Goal: Task Accomplishment & Management: Manage account settings

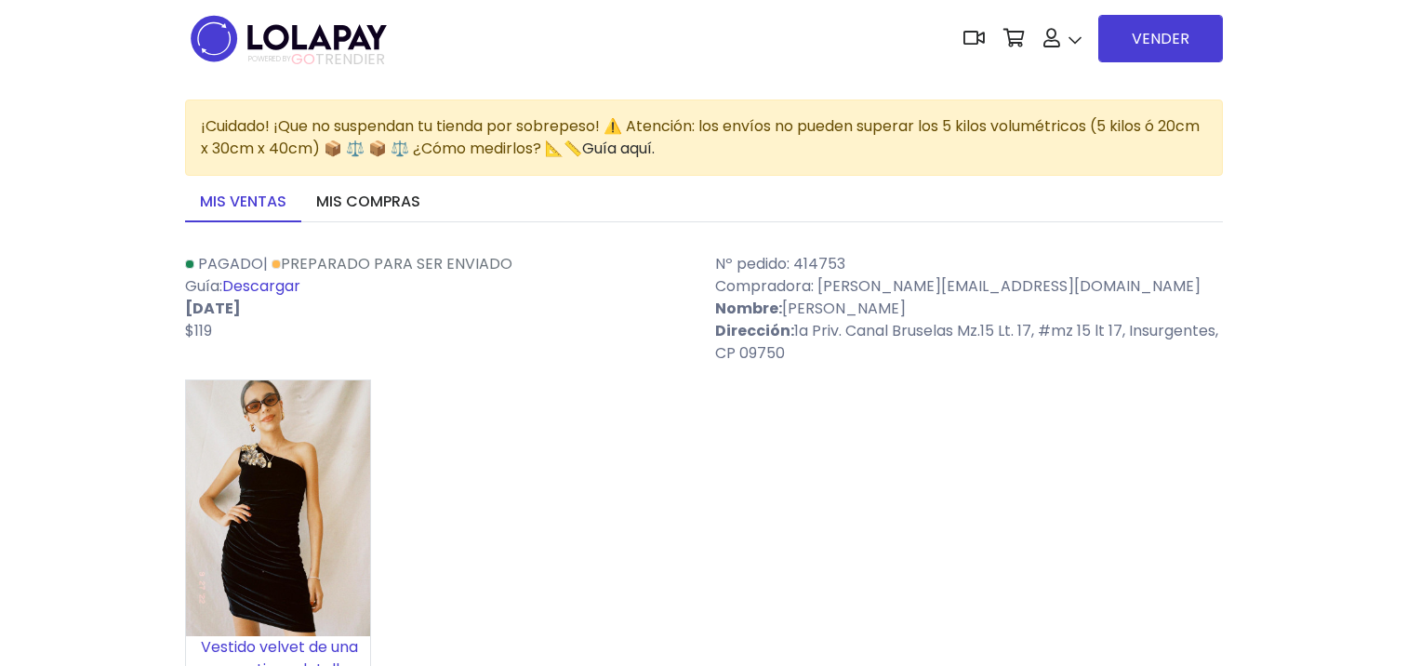
scroll to position [558, 0]
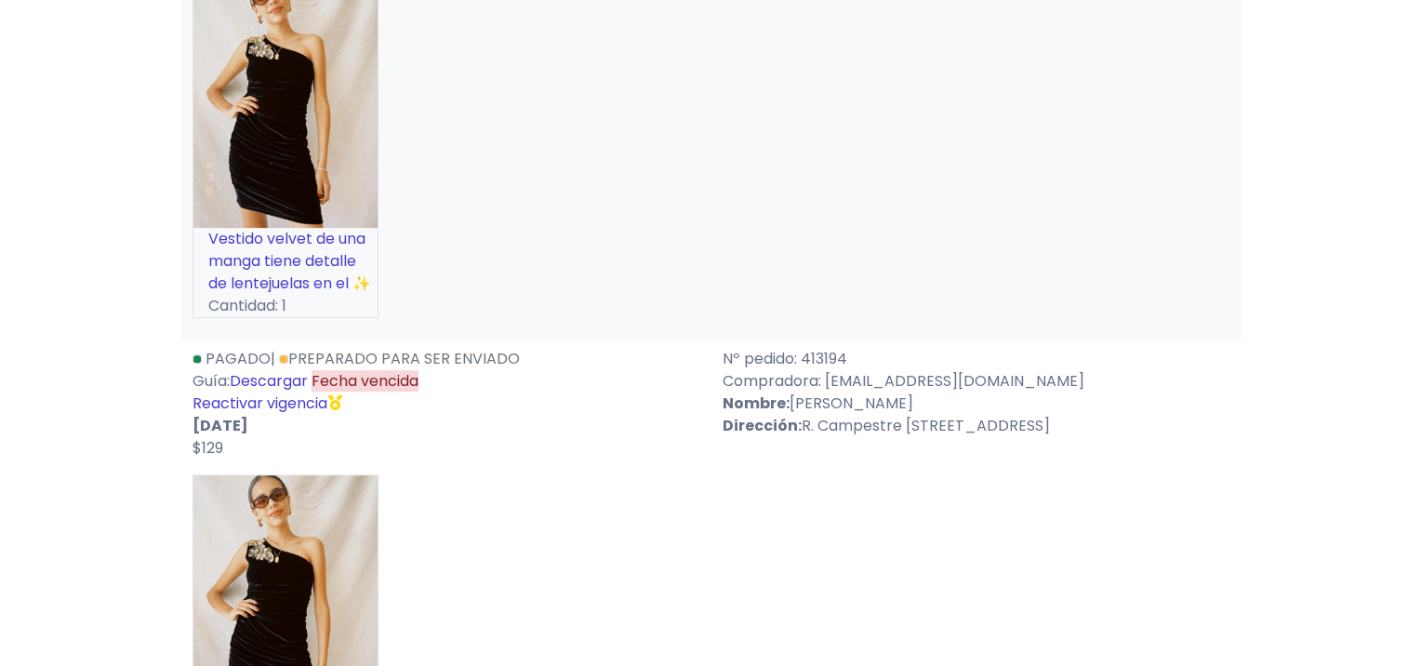
scroll to position [892, 0]
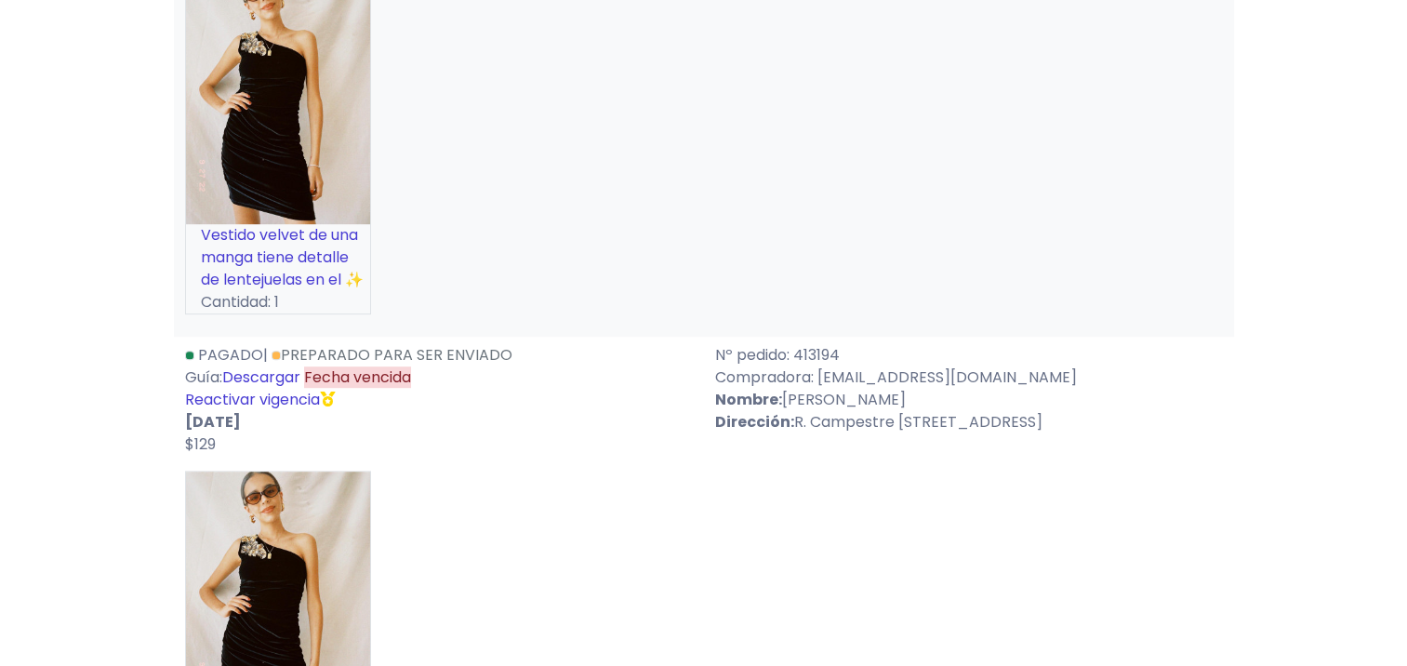
click at [286, 398] on link "Reactivar vigencia" at bounding box center [252, 399] width 135 height 21
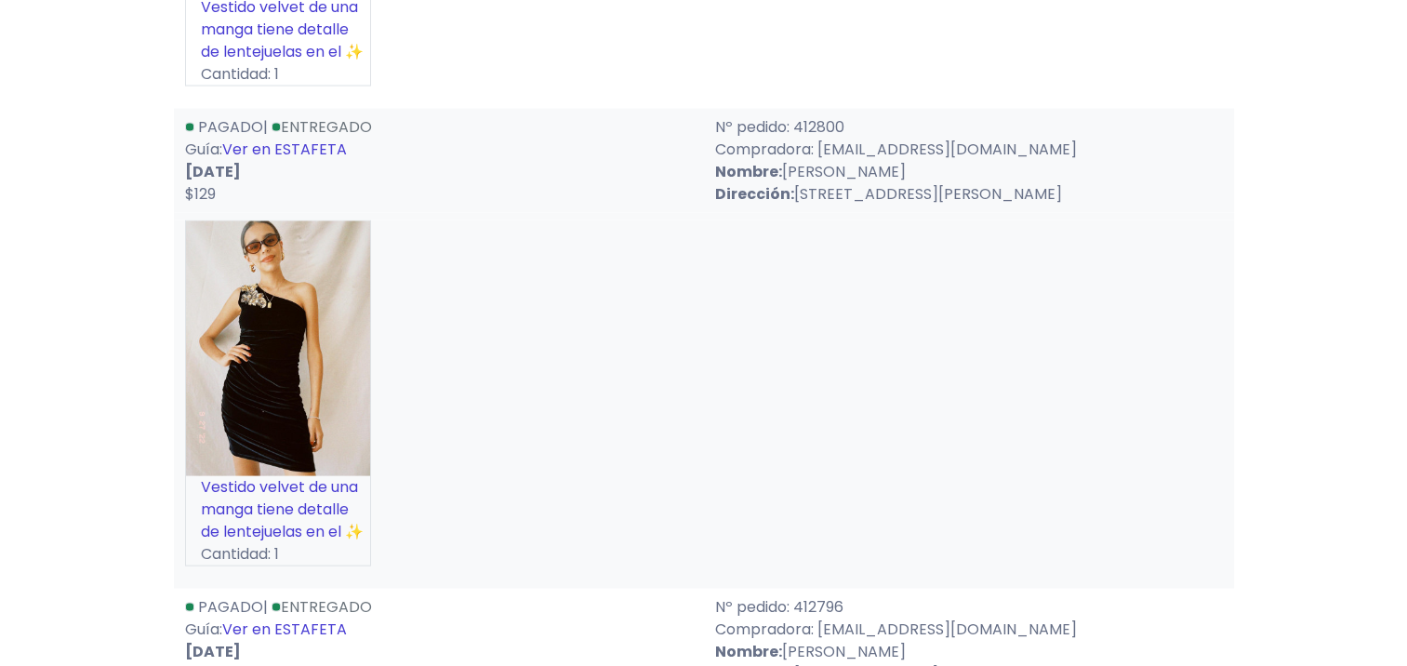
scroll to position [3644, 0]
